Goal: Task Accomplishment & Management: Manage account settings

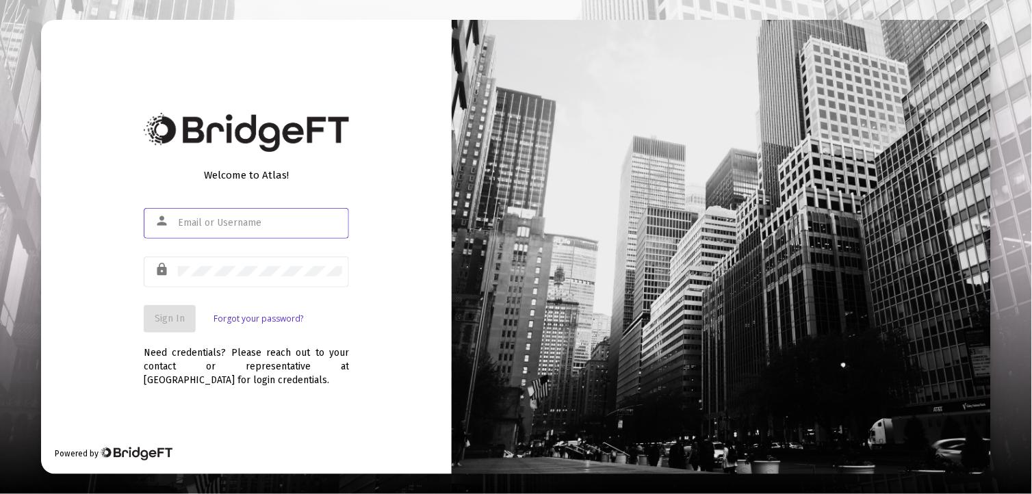
click at [213, 227] on input "text" at bounding box center [260, 223] width 164 height 11
type input "[EMAIL_ADDRESS][DOMAIN_NAME]"
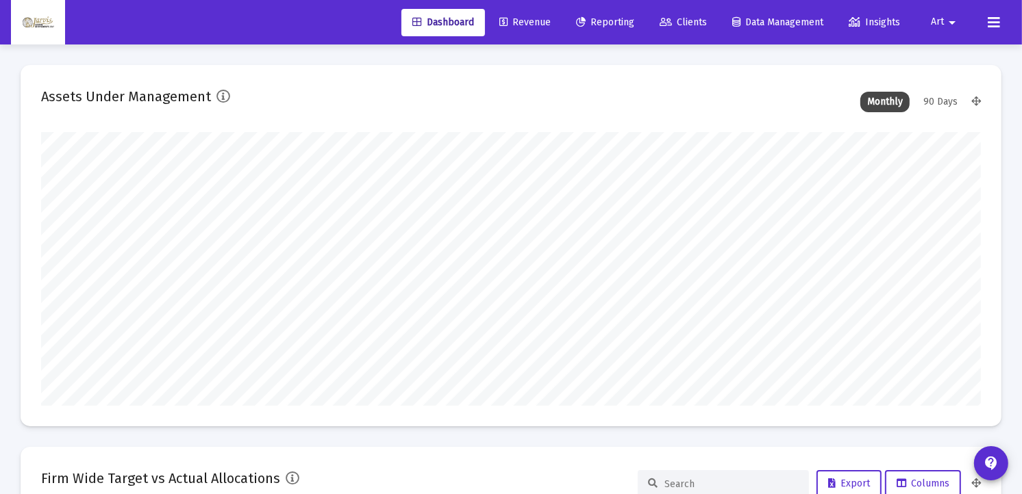
scroll to position [274, 939]
type input "[DATE]"
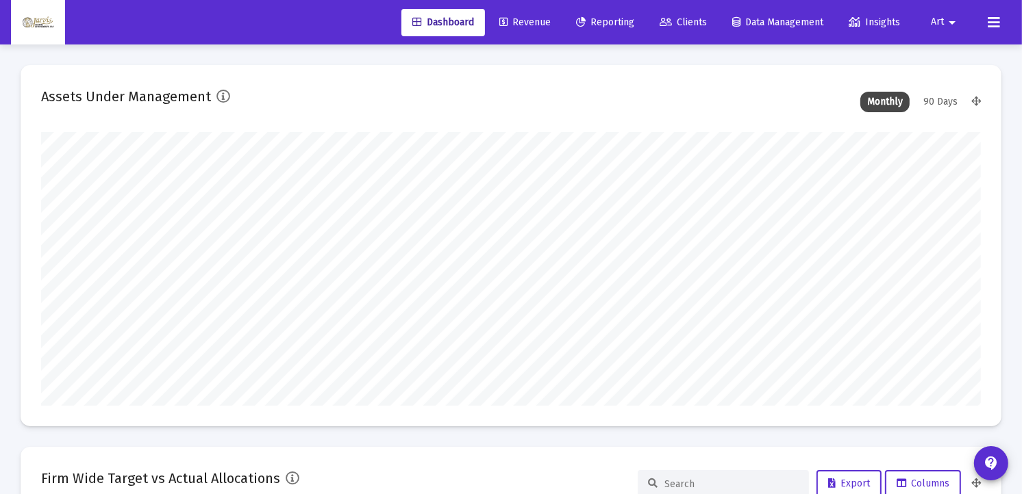
click at [592, 21] on span "Reporting" at bounding box center [605, 22] width 58 height 12
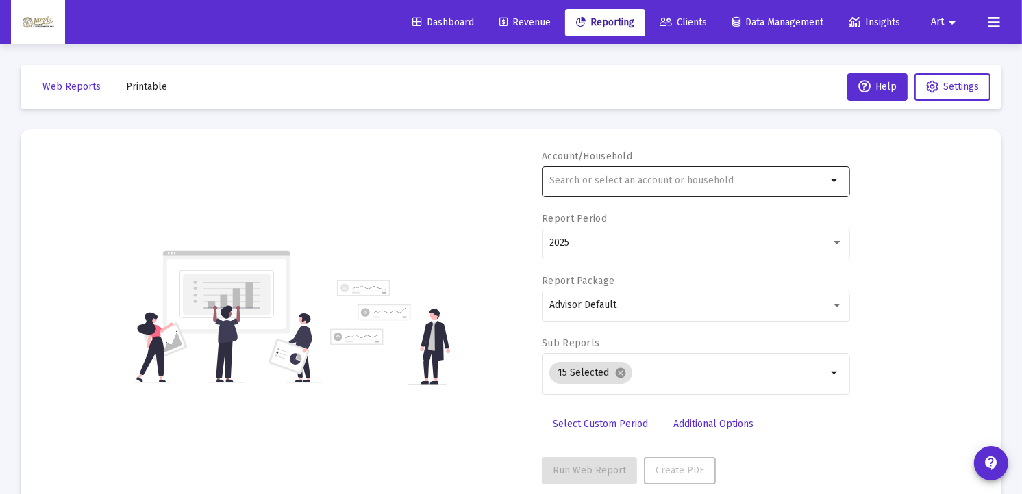
click at [575, 176] on input "text" at bounding box center [687, 180] width 277 height 11
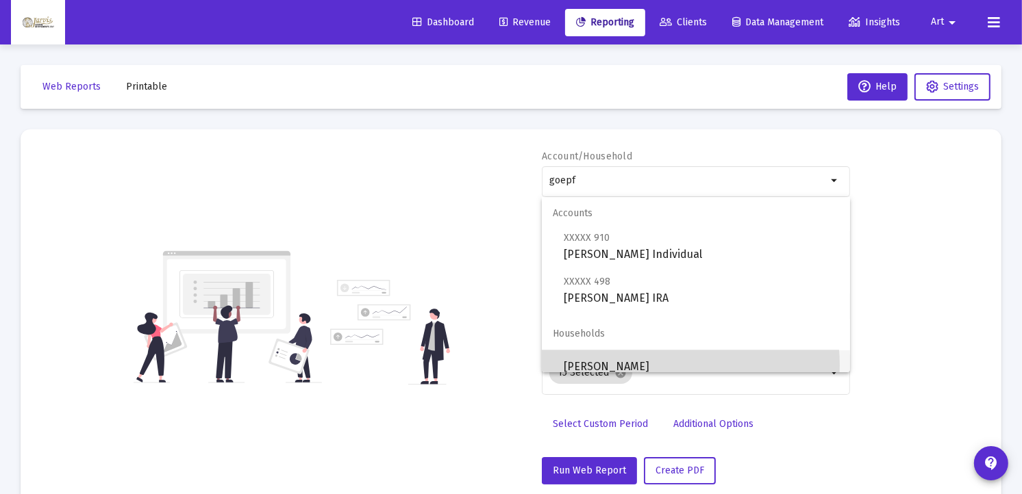
click at [645, 366] on span "[PERSON_NAME]" at bounding box center [700, 367] width 275 height 33
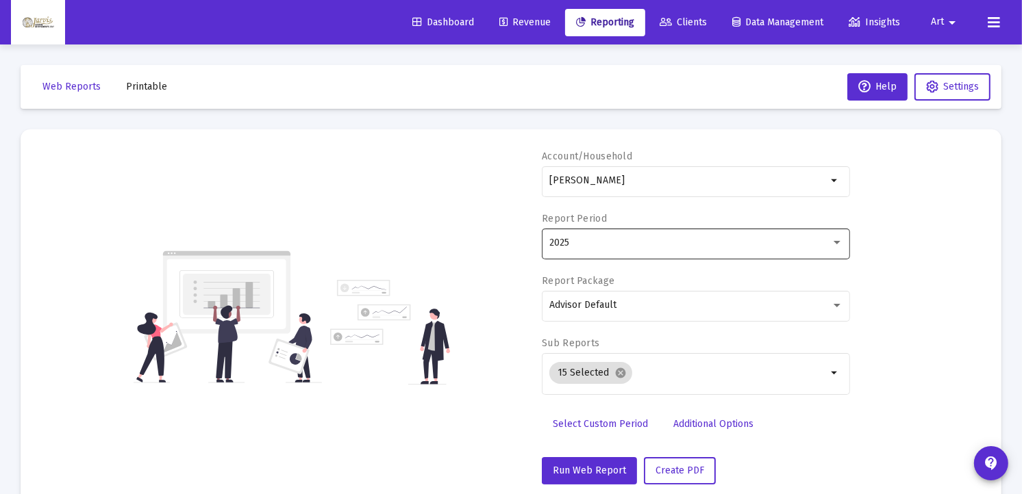
click at [835, 233] on div "2025" at bounding box center [696, 243] width 294 height 34
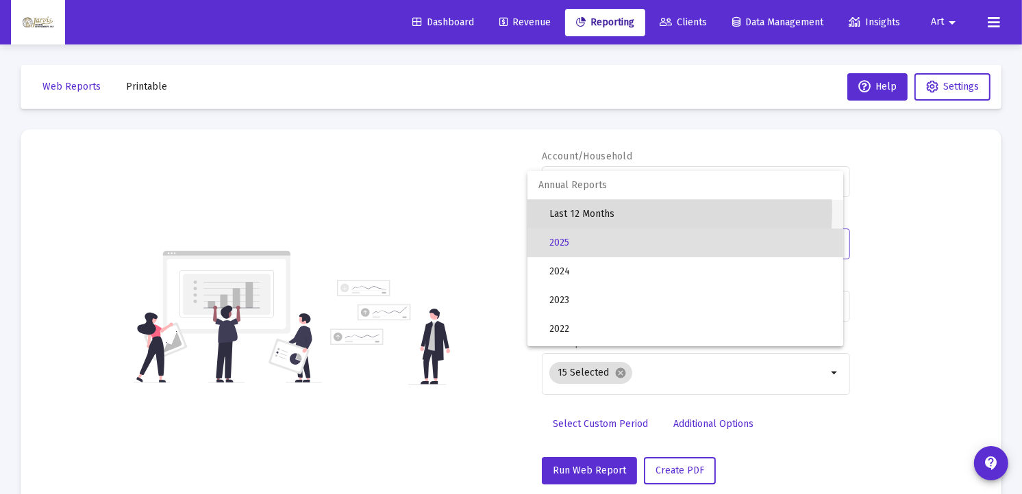
click at [612, 211] on span "Last 12 Months" at bounding box center [690, 214] width 283 height 29
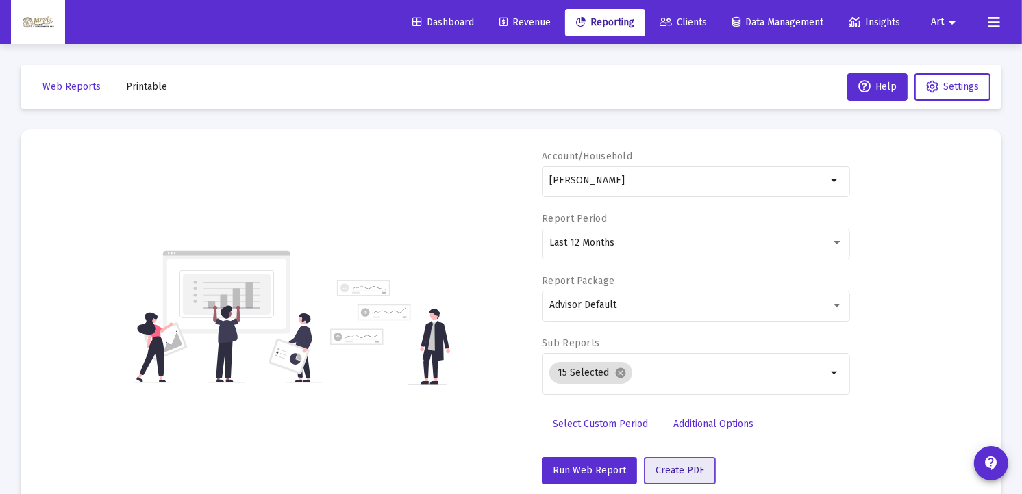
click at [668, 472] on span "Create PDF" at bounding box center [679, 471] width 49 height 12
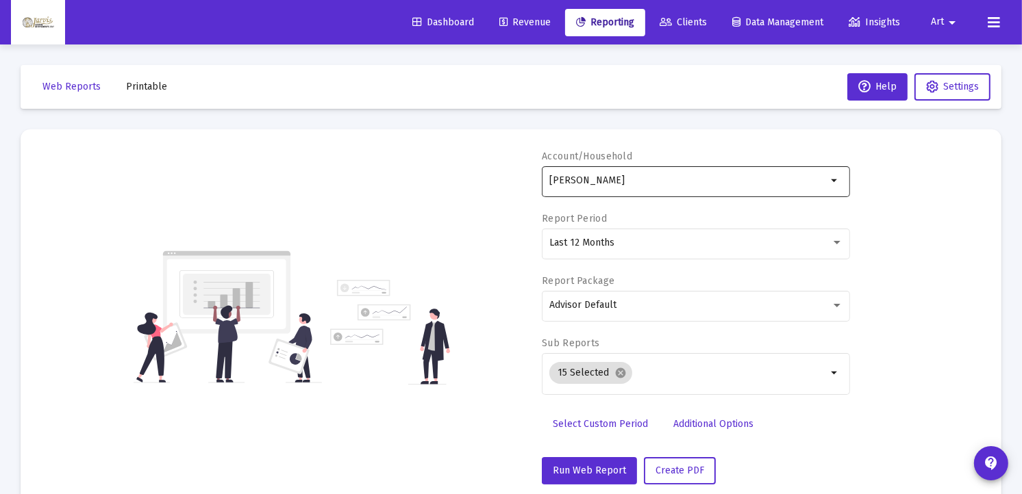
click at [760, 186] on div "[PERSON_NAME]" at bounding box center [687, 181] width 277 height 34
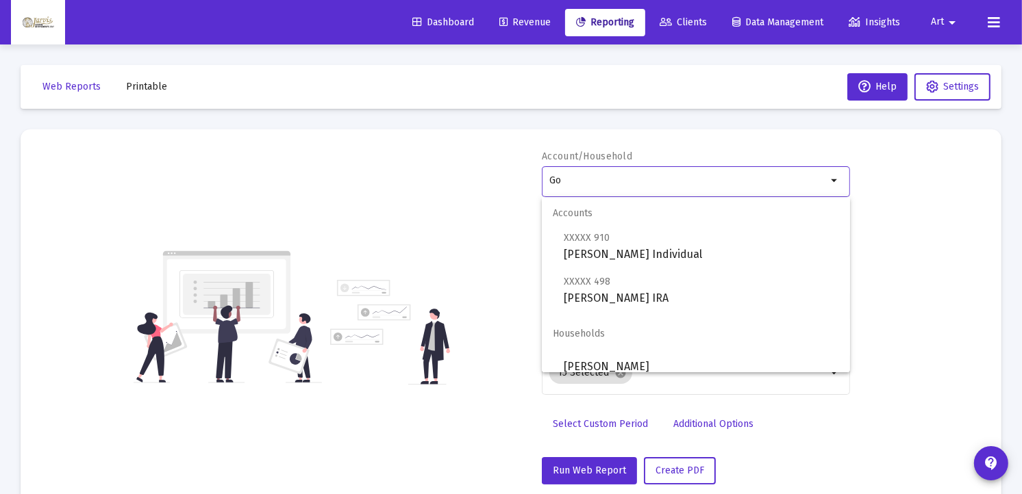
type input "G"
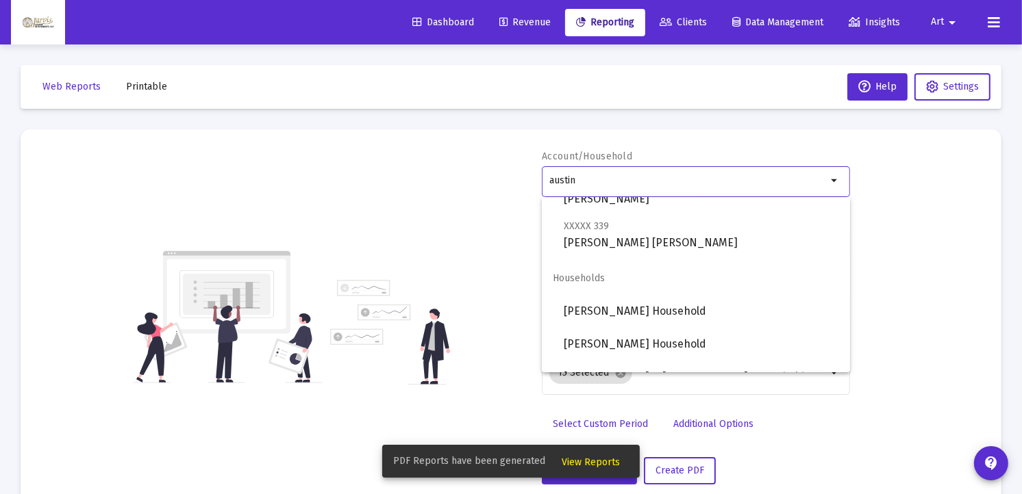
scroll to position [121, 0]
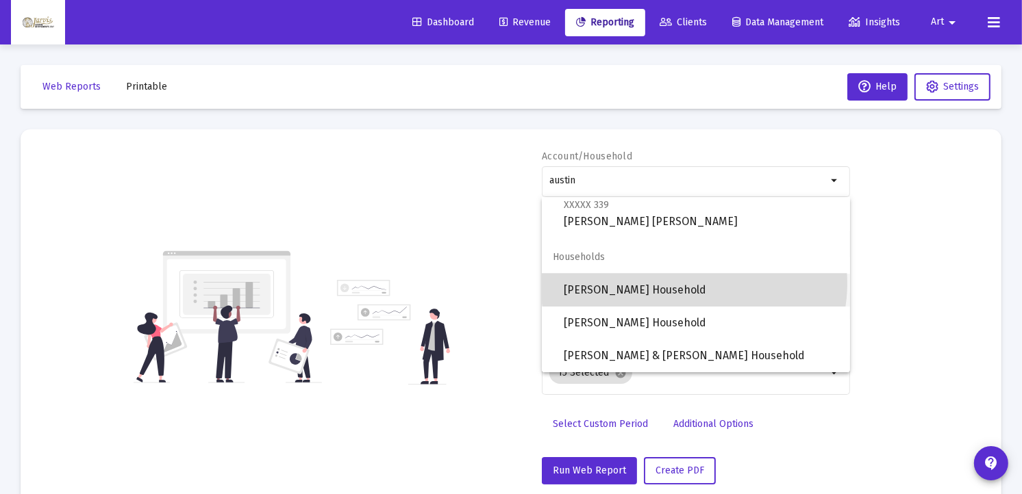
click at [694, 283] on span "[PERSON_NAME] Household" at bounding box center [700, 290] width 275 height 33
type input "[PERSON_NAME] Household"
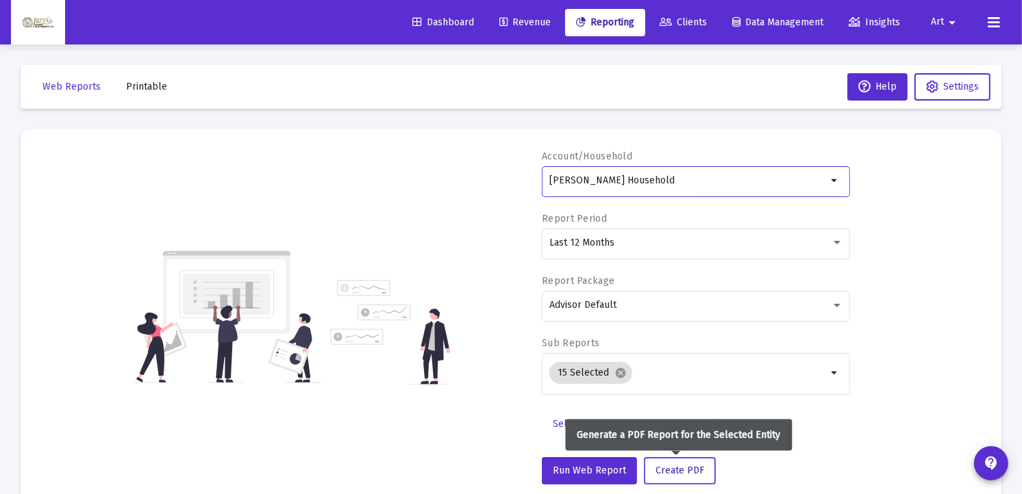
click at [665, 469] on span "Create PDF" at bounding box center [679, 471] width 49 height 12
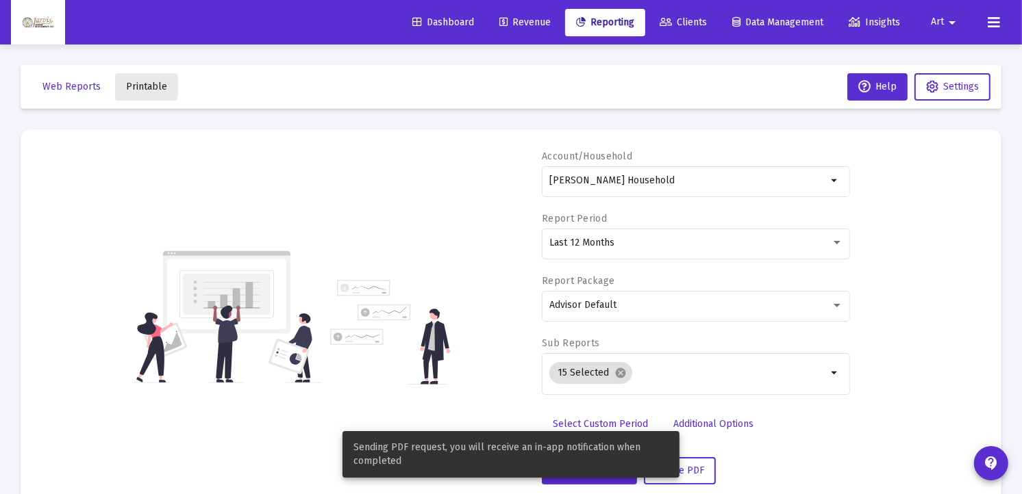
click at [131, 86] on span "Printable" at bounding box center [146, 87] width 41 height 12
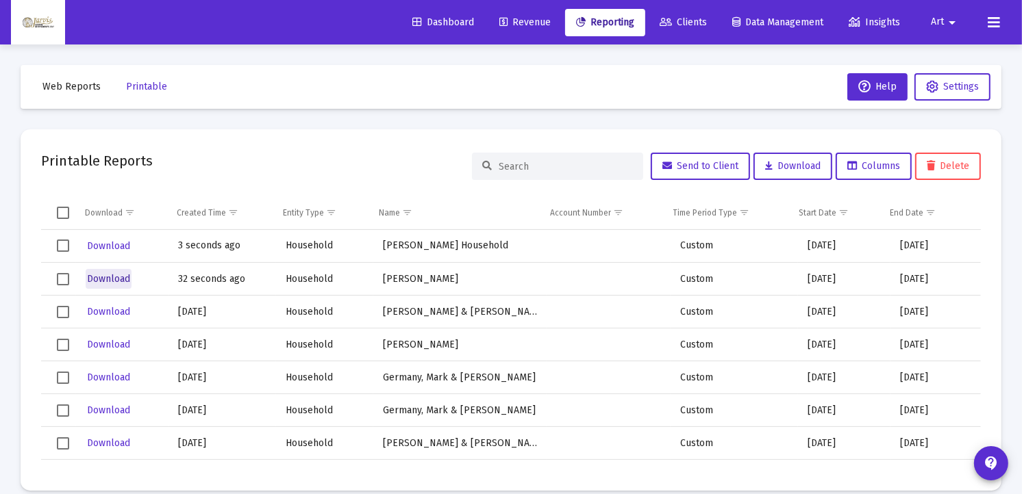
click at [120, 277] on span "Download" at bounding box center [108, 279] width 43 height 12
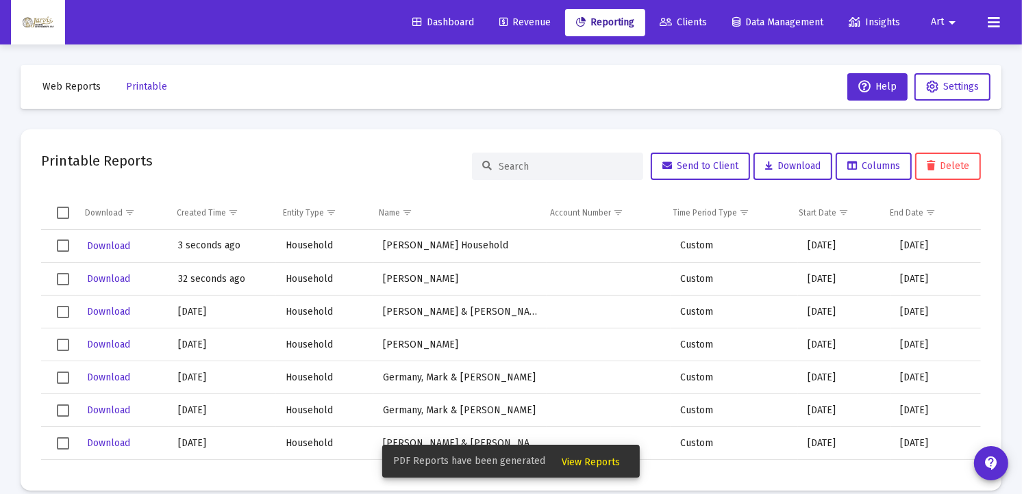
click at [687, 23] on span "Clients" at bounding box center [682, 22] width 47 height 12
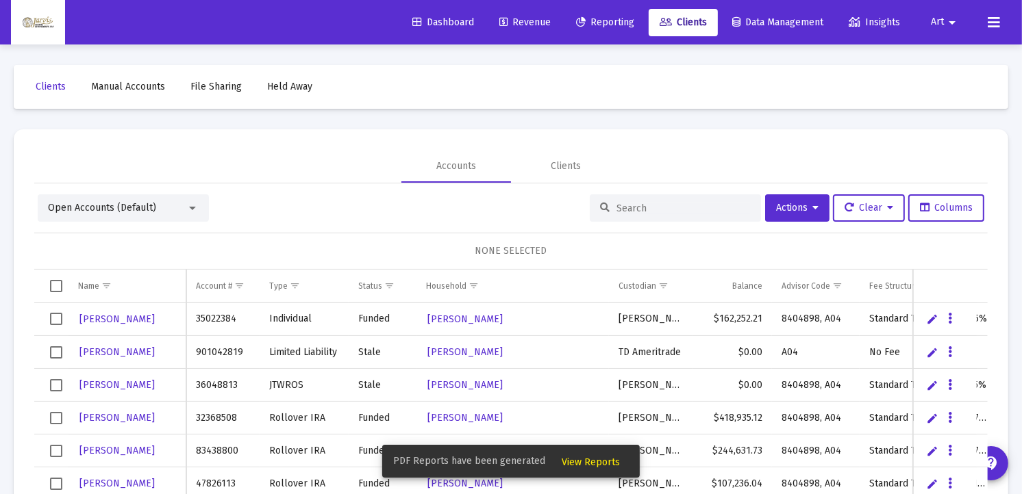
click at [197, 207] on div at bounding box center [192, 208] width 12 height 11
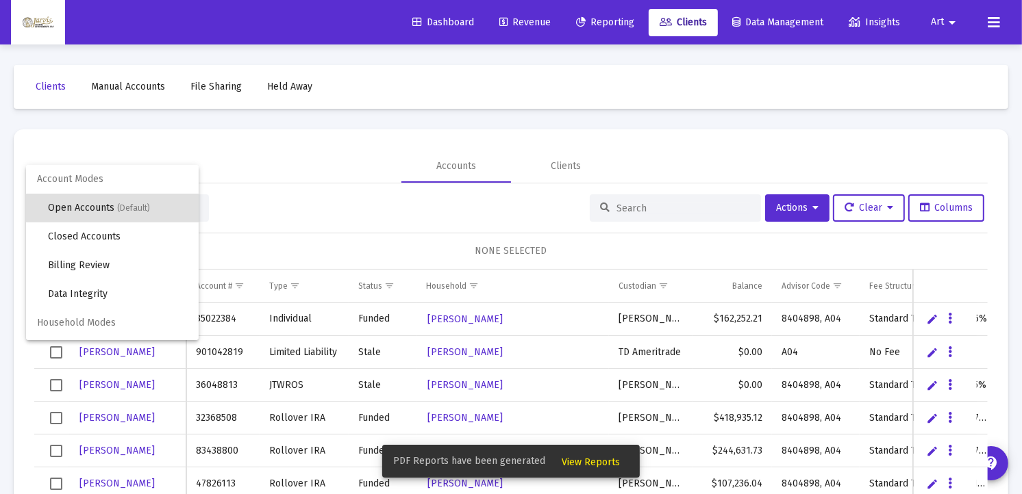
scroll to position [25, 0]
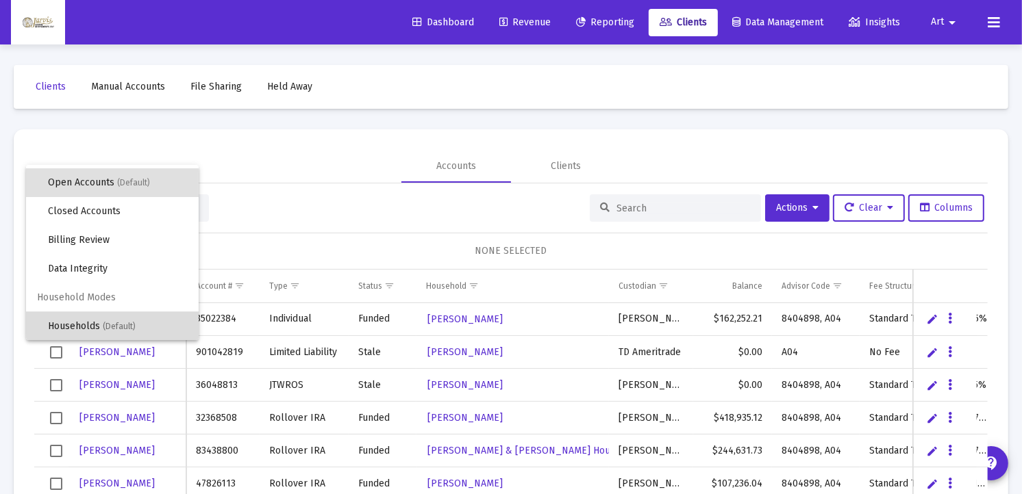
click at [133, 322] on span "(Default)" at bounding box center [119, 327] width 33 height 10
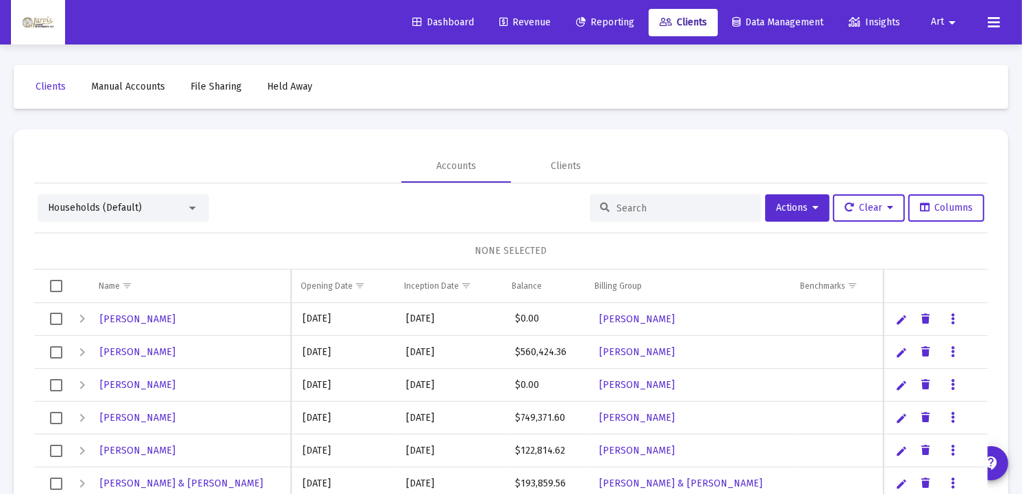
click at [620, 207] on input at bounding box center [683, 209] width 134 height 12
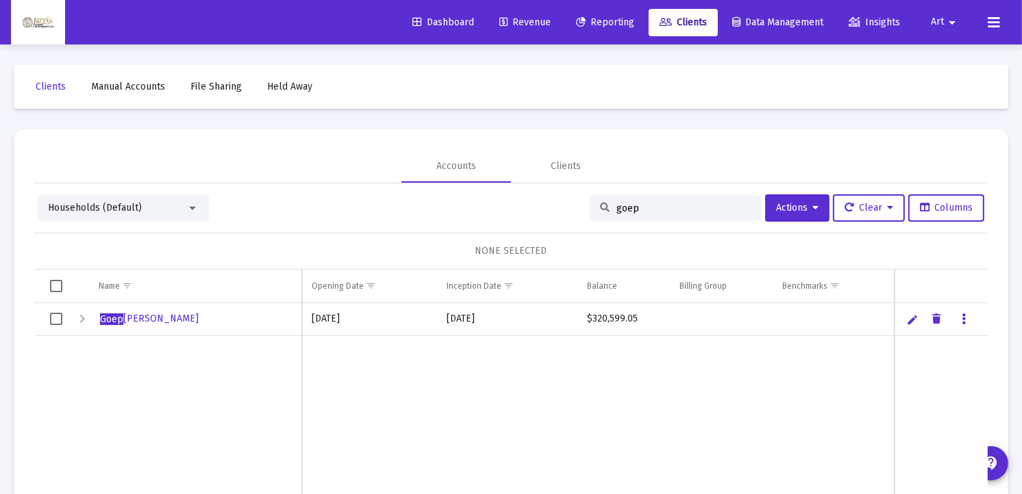
type input "goep"
click at [199, 317] on span "Goep [PERSON_NAME]" at bounding box center [149, 319] width 99 height 12
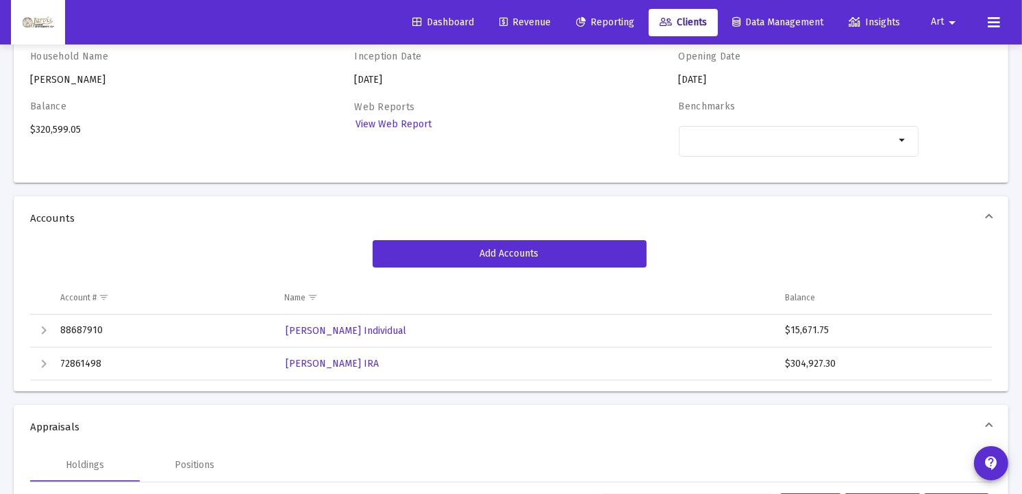
scroll to position [121, 0]
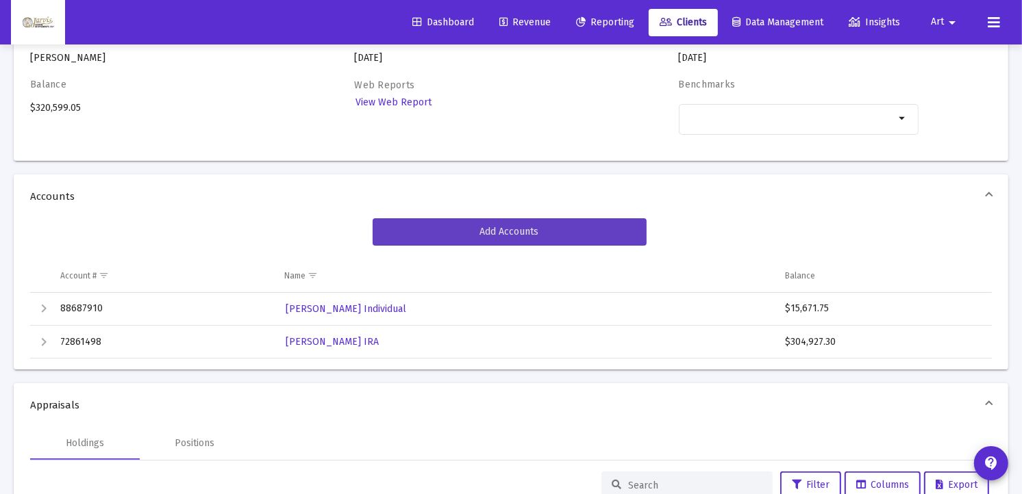
click at [527, 233] on span "Add Accounts" at bounding box center [509, 232] width 59 height 12
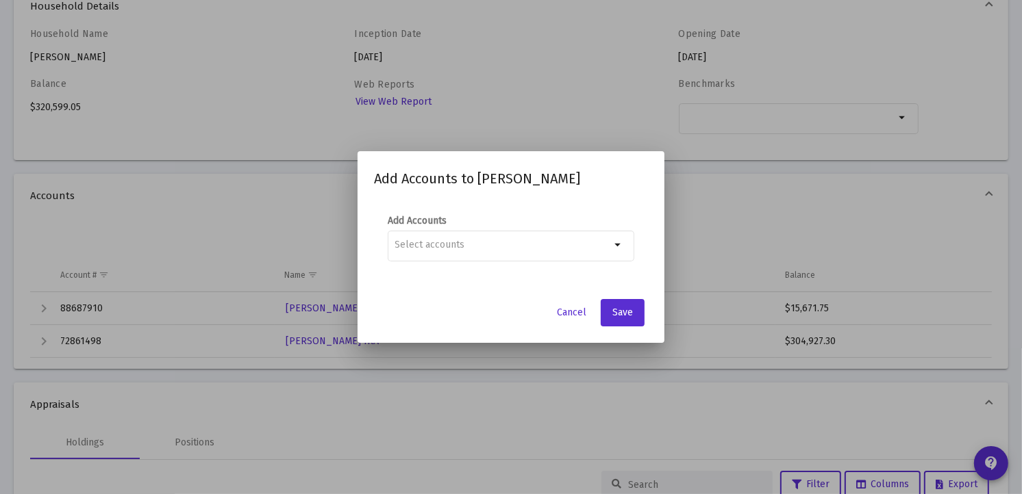
scroll to position [0, 0]
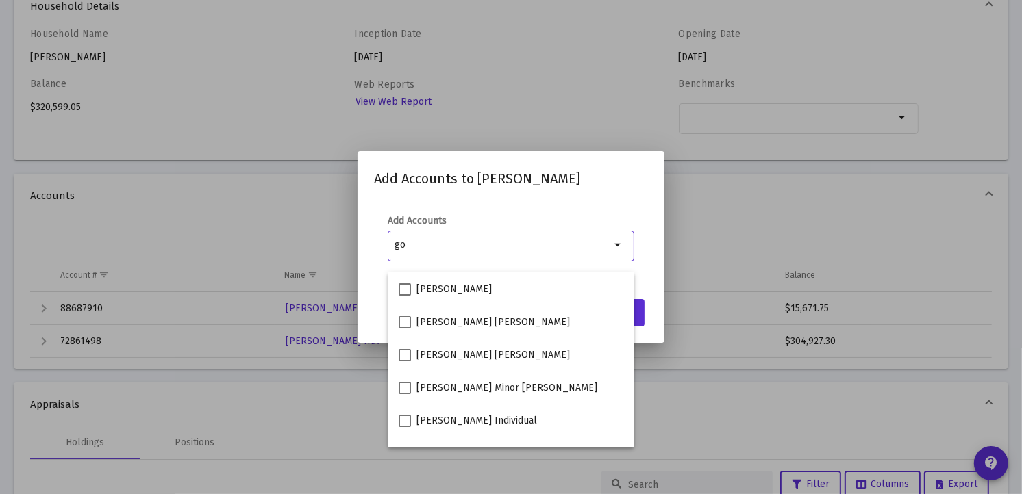
type input "g"
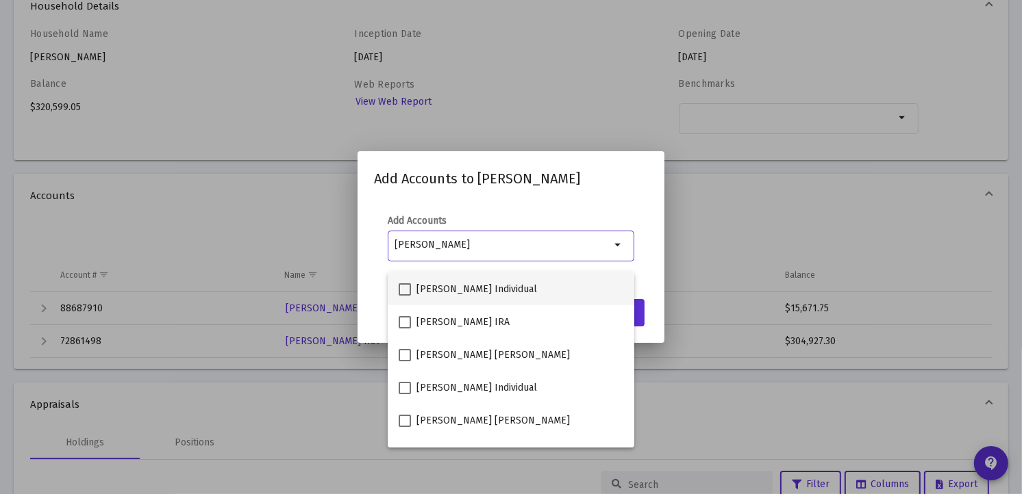
type input "[PERSON_NAME]"
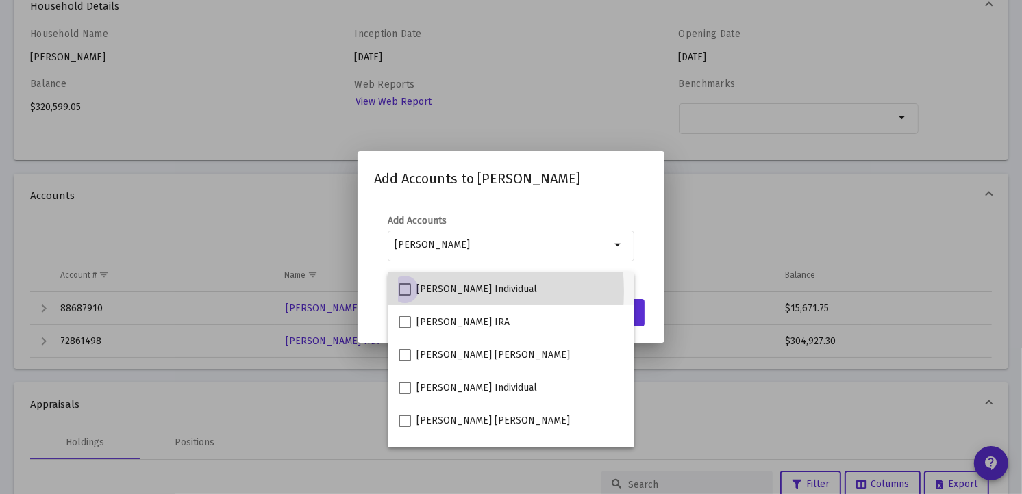
click at [404, 292] on span at bounding box center [404, 289] width 12 height 12
click at [404, 296] on input "[PERSON_NAME] Individual" at bounding box center [404, 296] width 1 height 1
checkbox input "true"
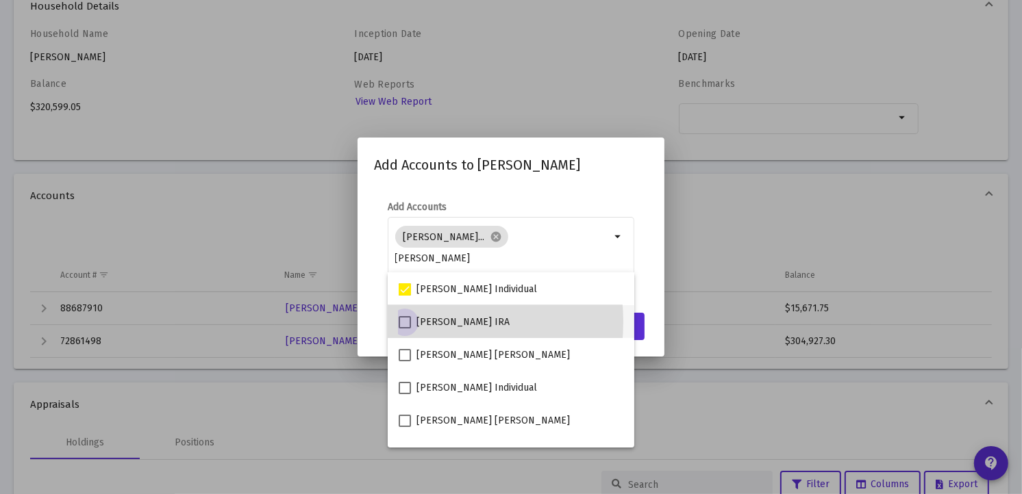
click at [406, 322] on span at bounding box center [404, 322] width 12 height 12
click at [405, 329] on input "[PERSON_NAME] IRA" at bounding box center [404, 329] width 1 height 1
checkbox input "true"
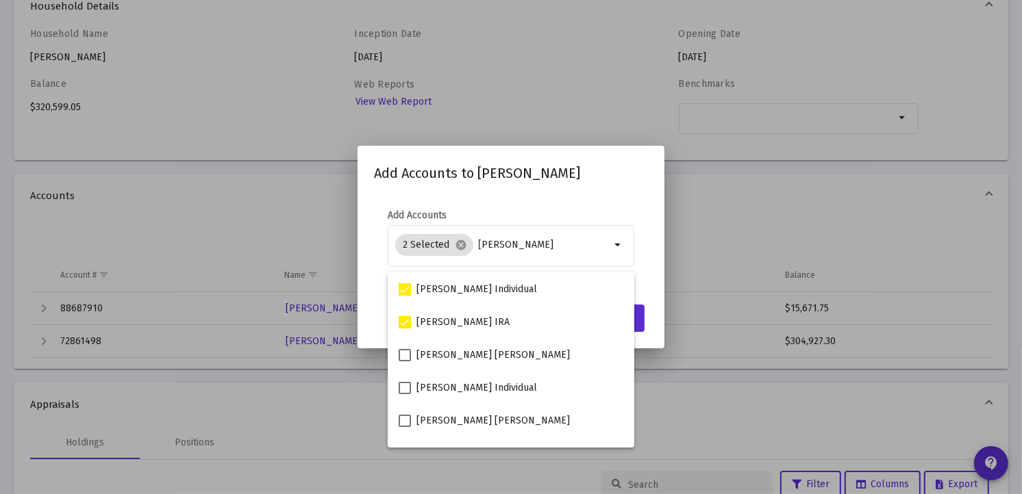
click at [658, 348] on mat-dialog-container "Add Accounts to [PERSON_NAME] Add Accounts 2 Selected cancel [PERSON_NAME] Canc…" at bounding box center [510, 247] width 307 height 202
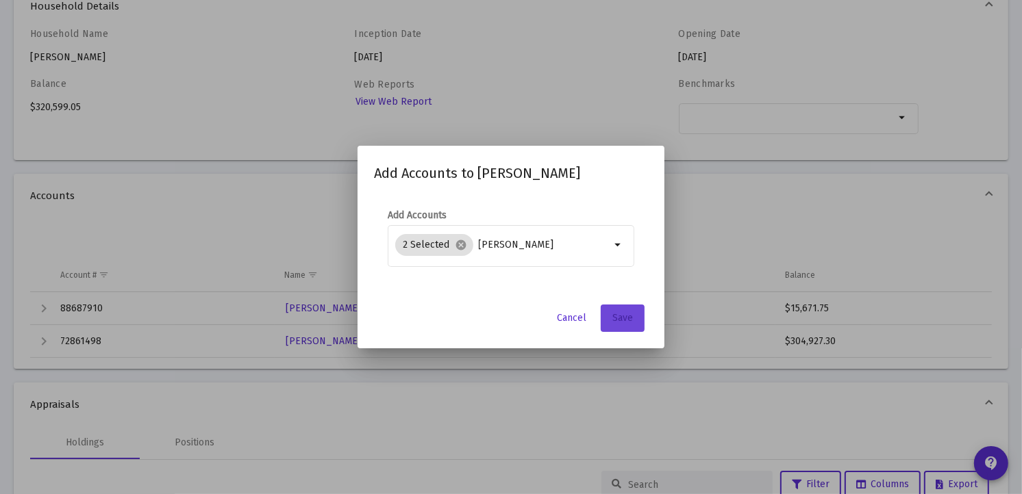
click at [618, 332] on button "Save" at bounding box center [622, 318] width 44 height 27
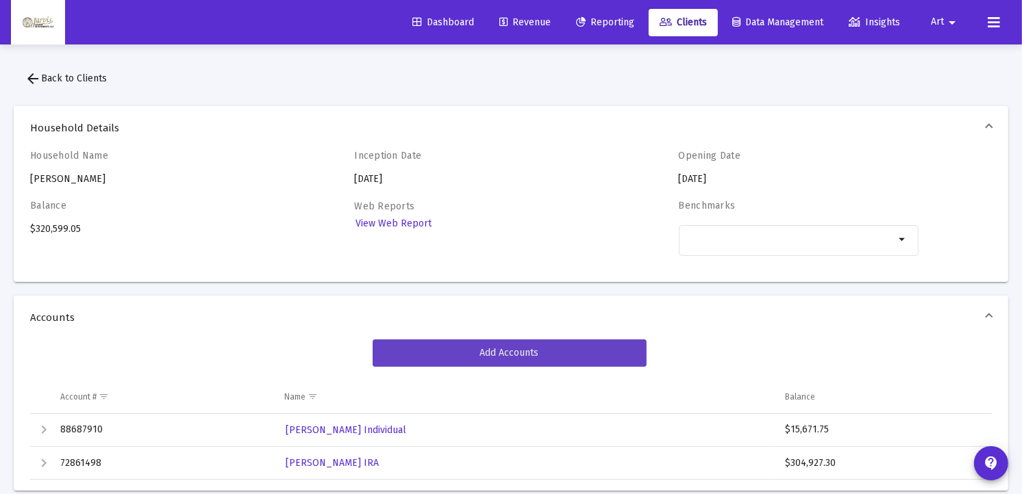
scroll to position [121, 0]
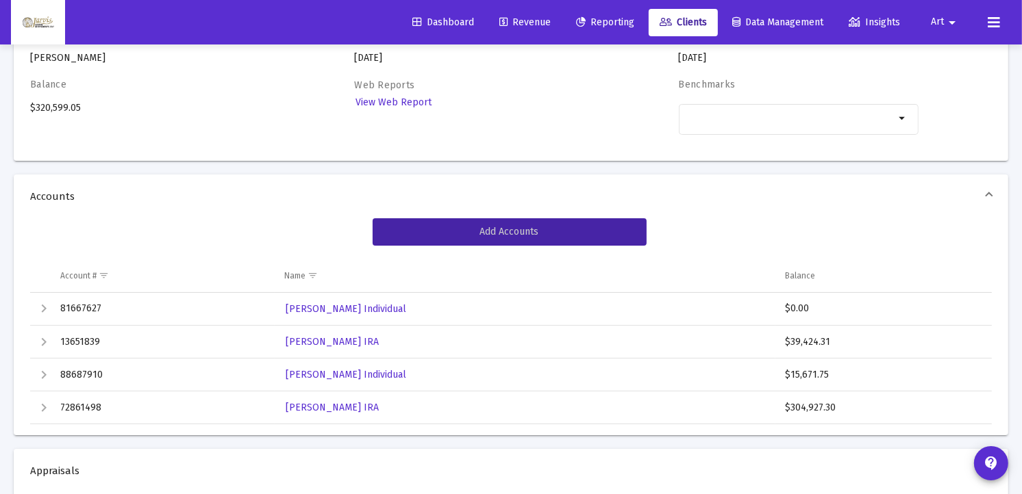
click at [43, 305] on div "Expand" at bounding box center [44, 309] width 16 height 16
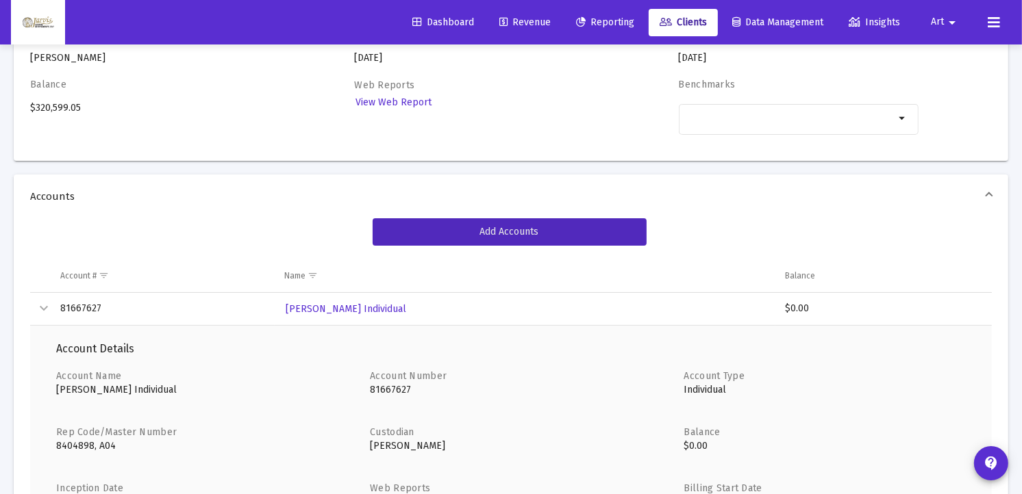
scroll to position [553, 0]
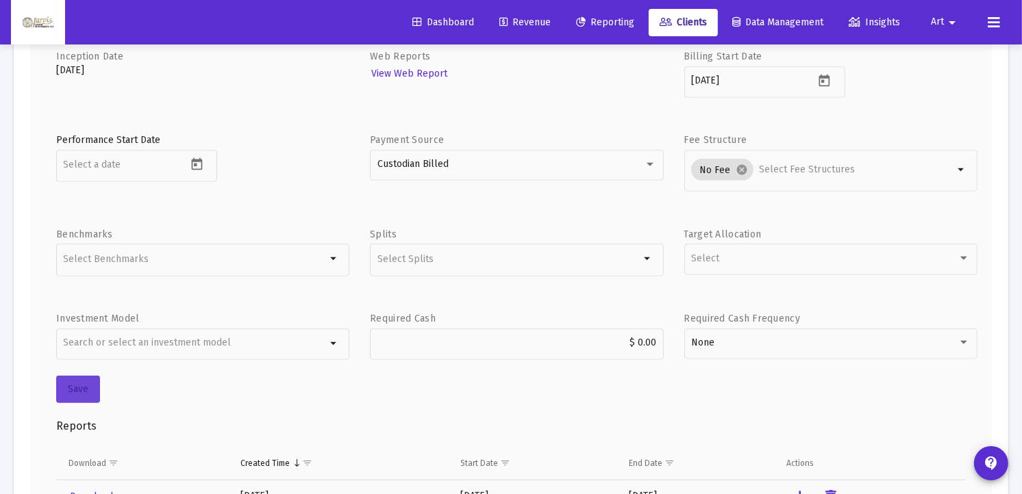
click at [78, 387] on span "Save" at bounding box center [78, 389] width 21 height 12
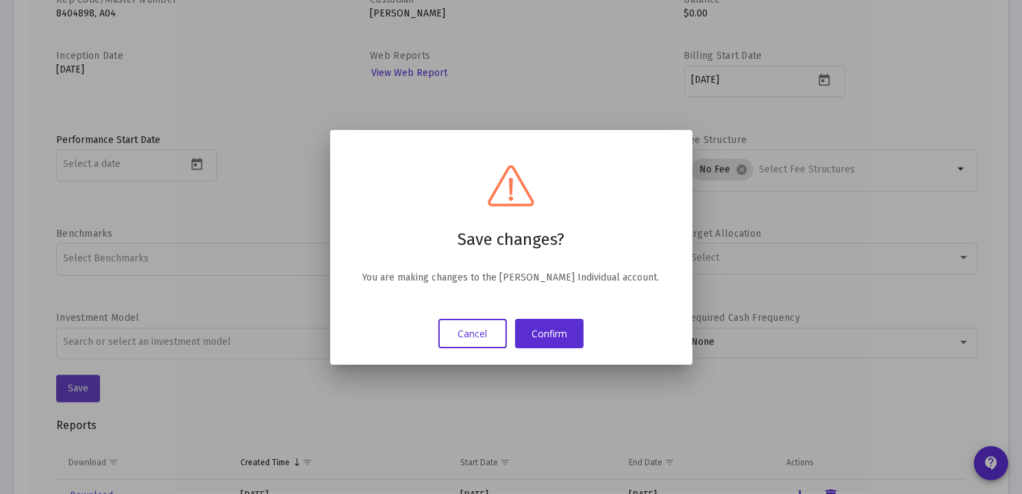
scroll to position [0, 0]
click at [559, 333] on button "Confirm" at bounding box center [549, 333] width 68 height 29
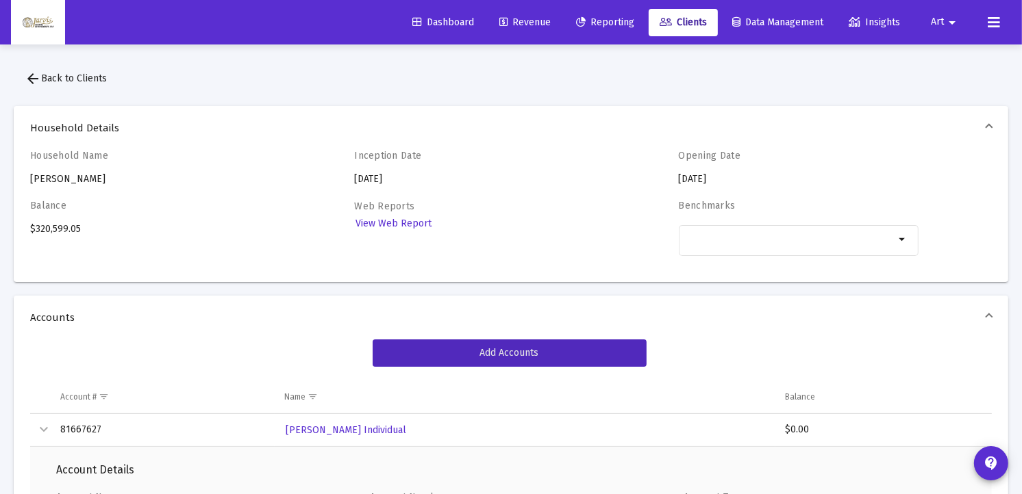
scroll to position [553, 0]
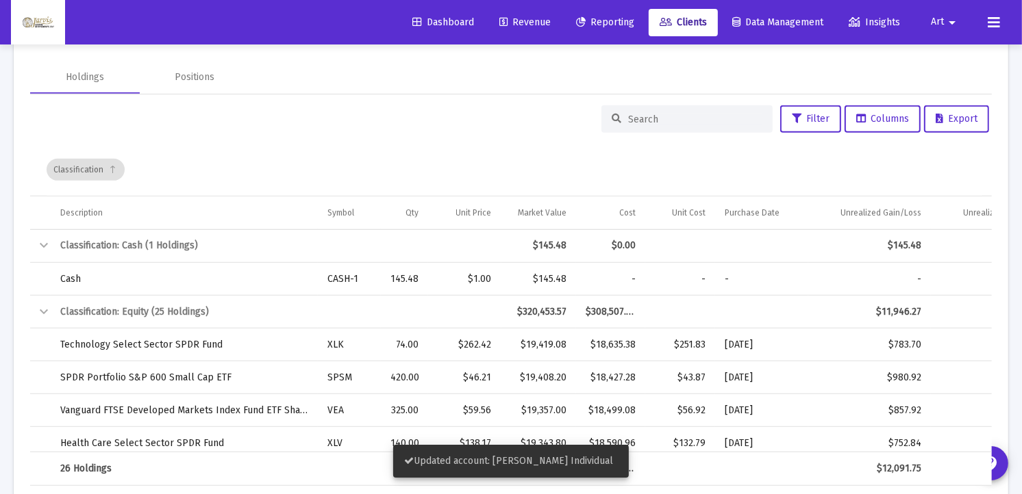
click at [613, 24] on span "Reporting" at bounding box center [605, 22] width 58 height 12
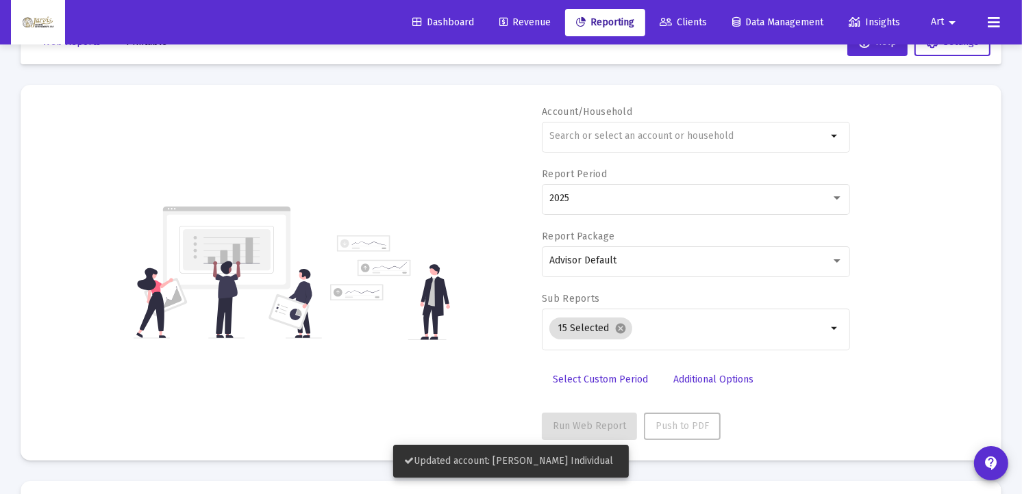
scroll to position [548, 0]
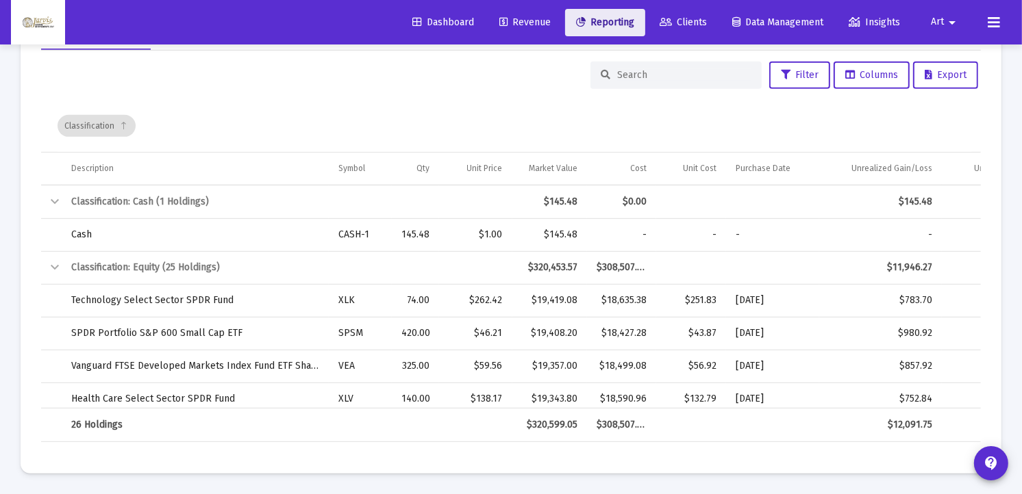
click at [610, 21] on span "Reporting" at bounding box center [605, 22] width 58 height 12
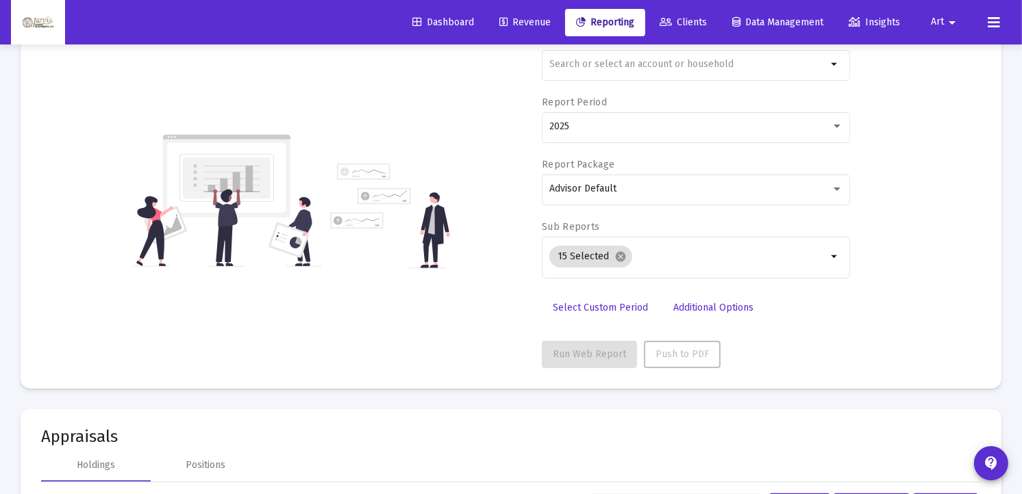
scroll to position [0, 0]
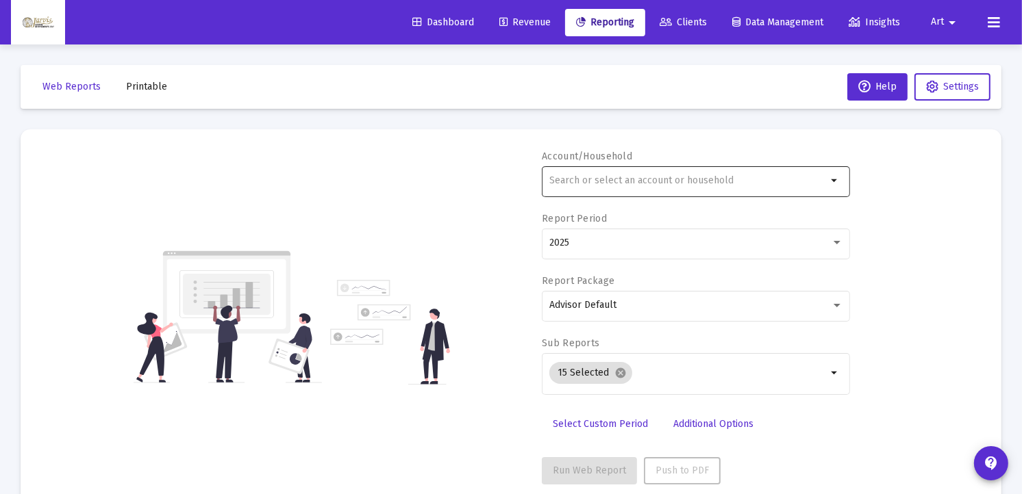
click at [737, 183] on input "text" at bounding box center [687, 180] width 277 height 11
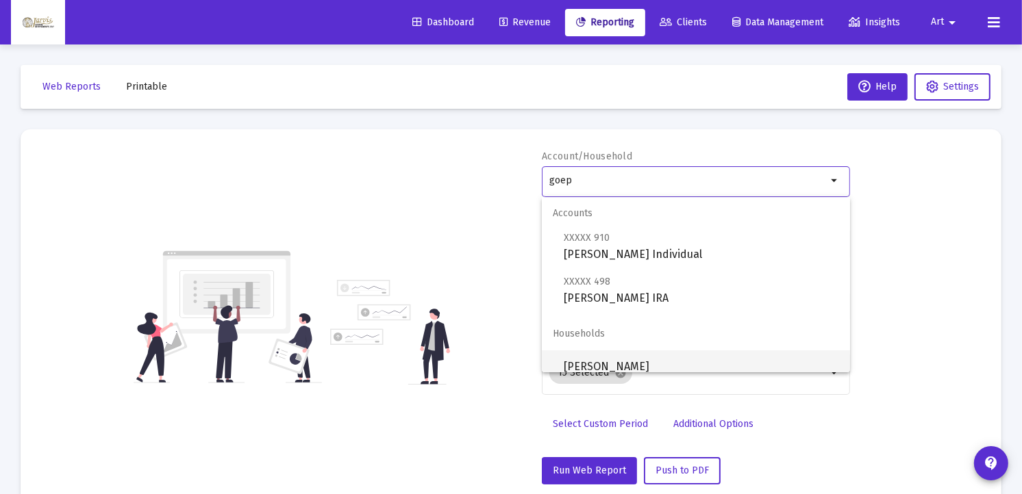
click at [648, 367] on span "[PERSON_NAME]" at bounding box center [700, 367] width 275 height 33
type input "[PERSON_NAME]"
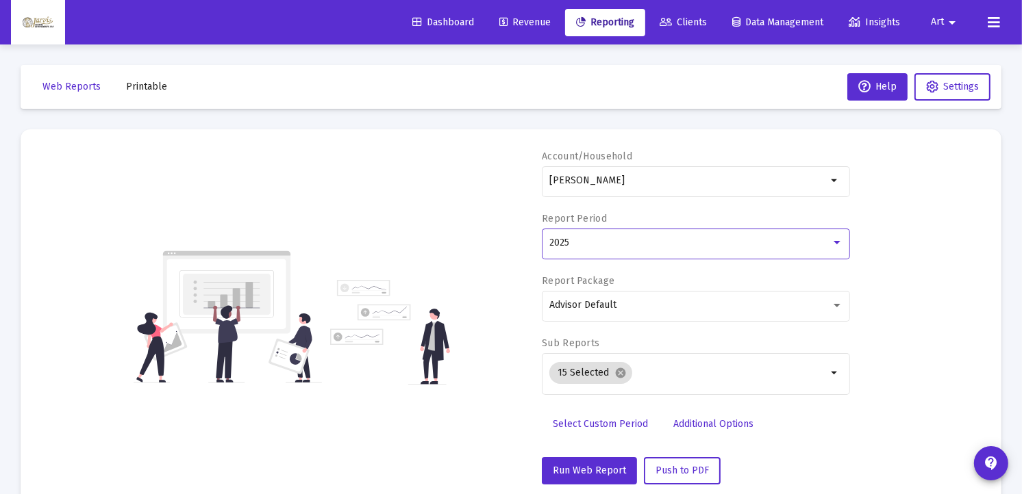
click at [837, 242] on div at bounding box center [836, 242] width 7 height 3
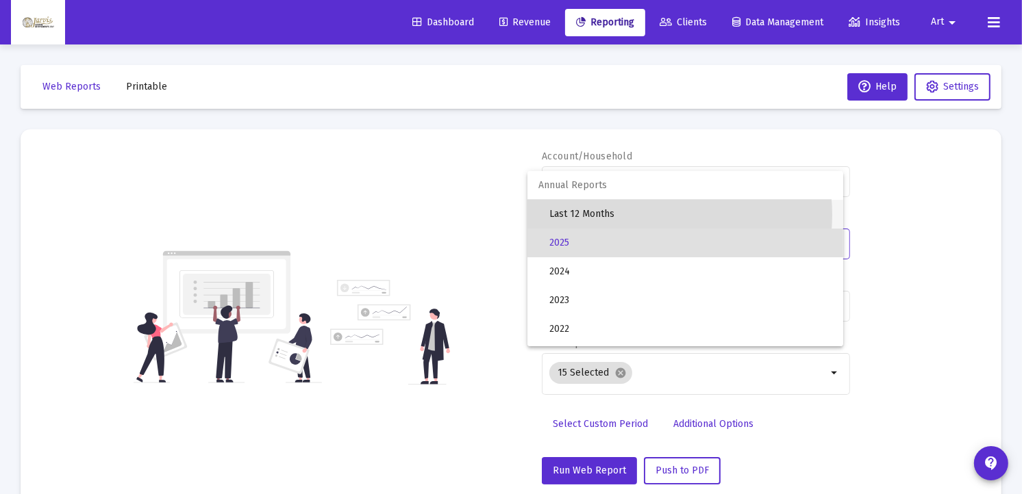
click at [635, 215] on span "Last 12 Months" at bounding box center [690, 214] width 283 height 29
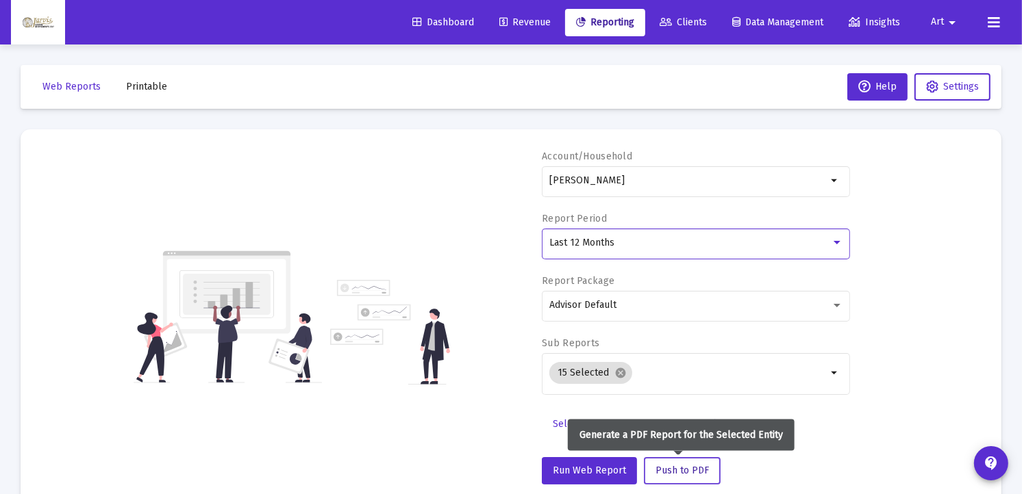
click at [671, 474] on span "Push to PDF" at bounding box center [681, 471] width 53 height 12
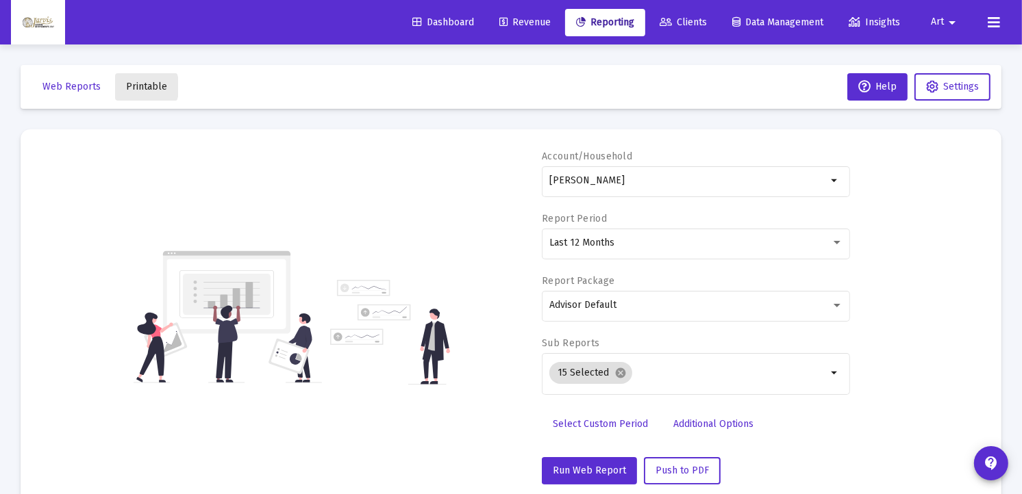
click at [139, 87] on span "Printable" at bounding box center [146, 87] width 41 height 12
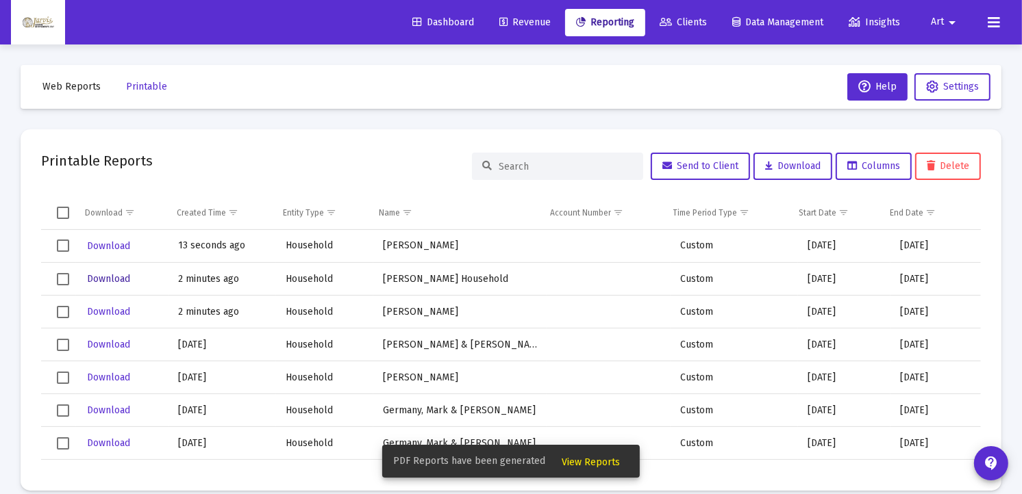
click at [92, 279] on span "Download" at bounding box center [108, 279] width 43 height 12
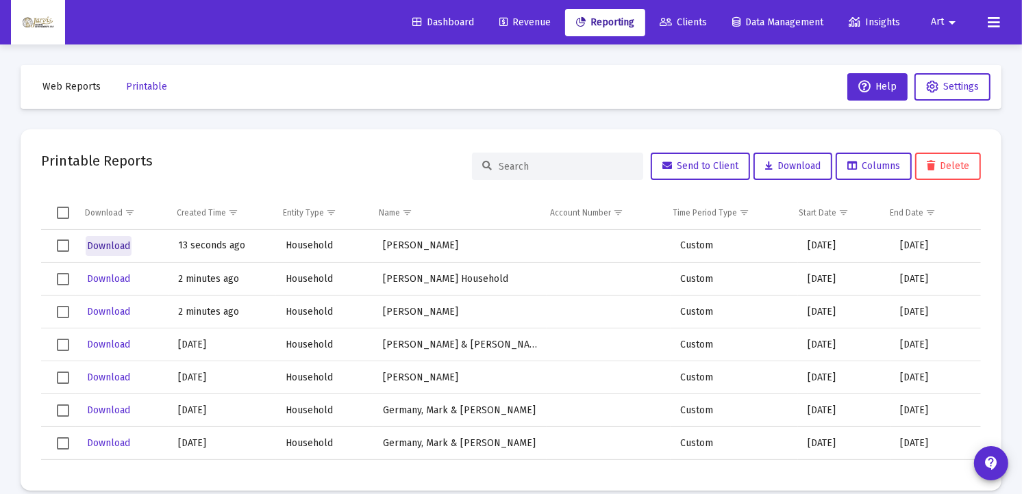
click at [116, 241] on span "Download" at bounding box center [108, 246] width 43 height 12
